Goal: Transaction & Acquisition: Subscribe to service/newsletter

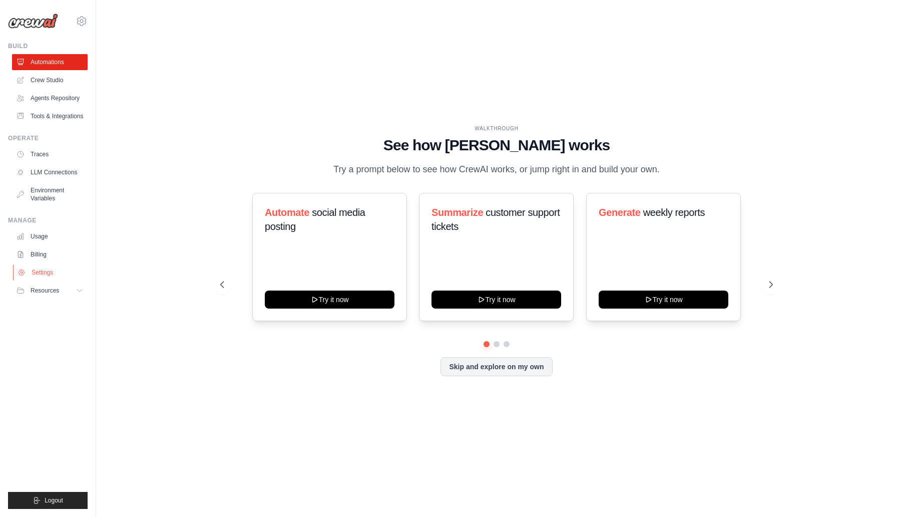
click at [44, 277] on link "Settings" at bounding box center [51, 272] width 76 height 16
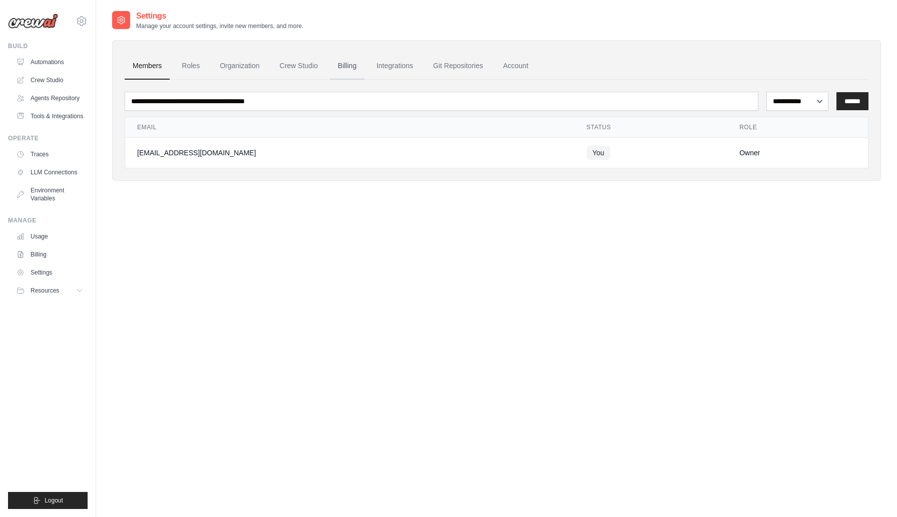
click at [351, 70] on link "Billing" at bounding box center [347, 66] width 35 height 27
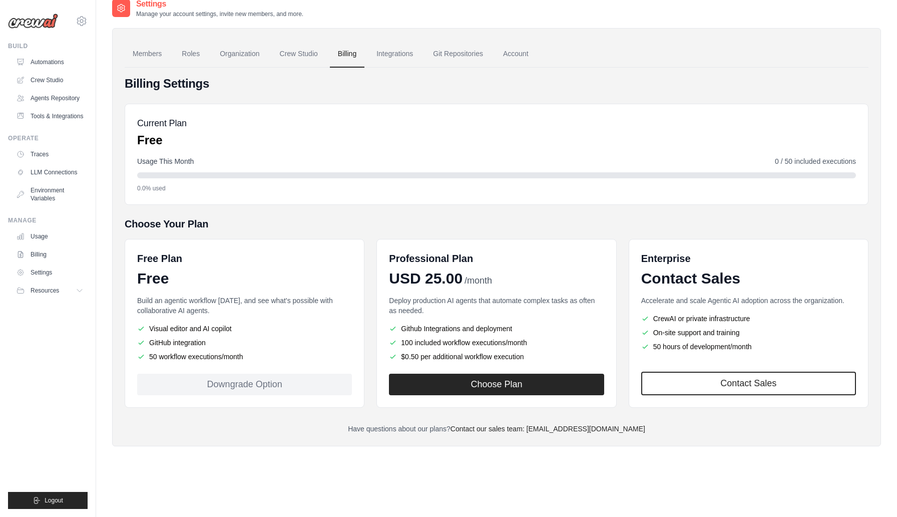
scroll to position [20, 0]
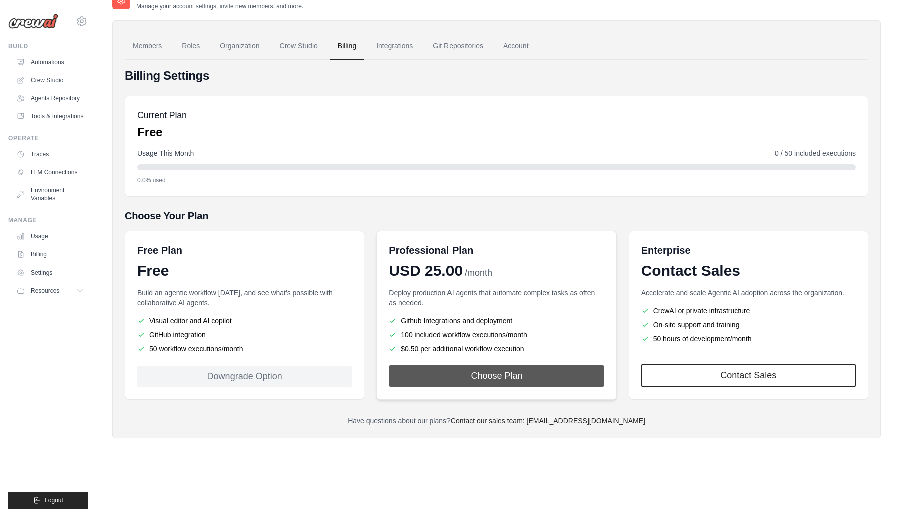
click at [448, 386] on button "Choose Plan" at bounding box center [496, 376] width 215 height 22
